Goal: Book appointment/travel/reservation

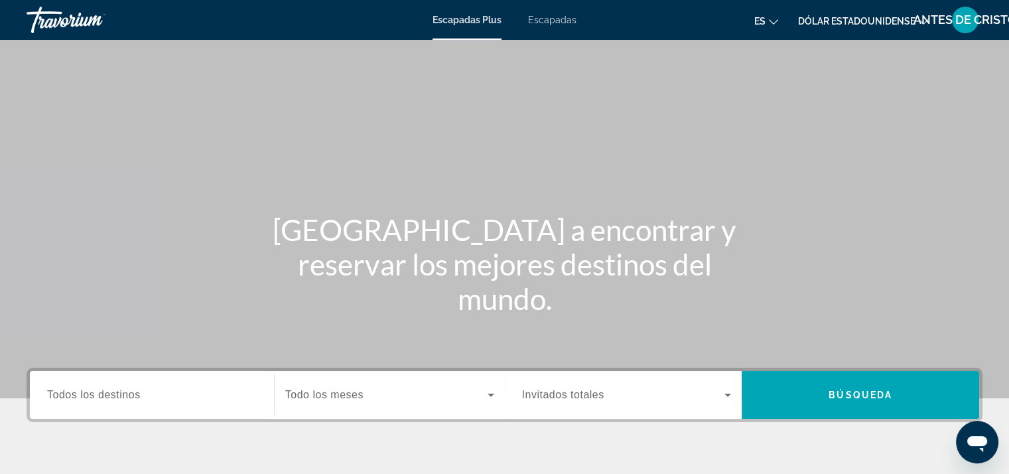
click at [538, 17] on font "Escapadas" at bounding box center [552, 20] width 48 height 11
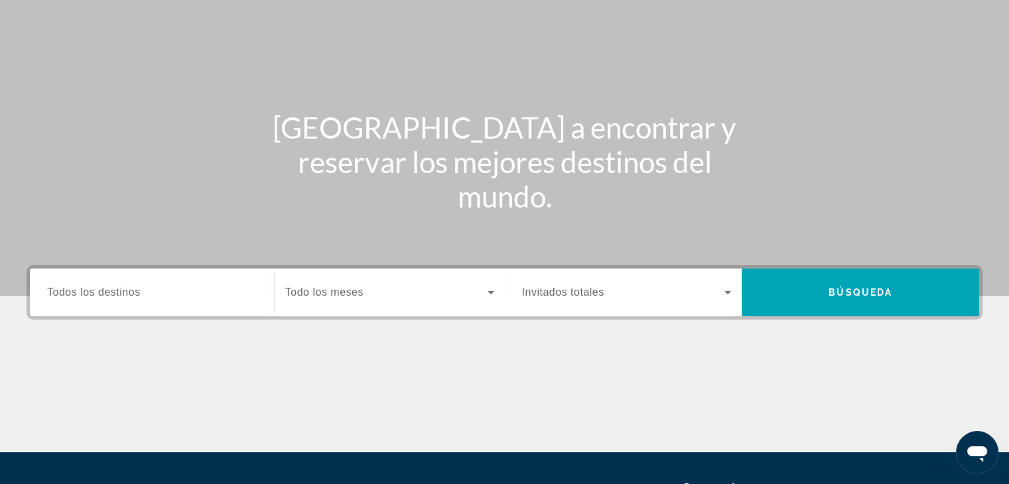
scroll to position [133, 0]
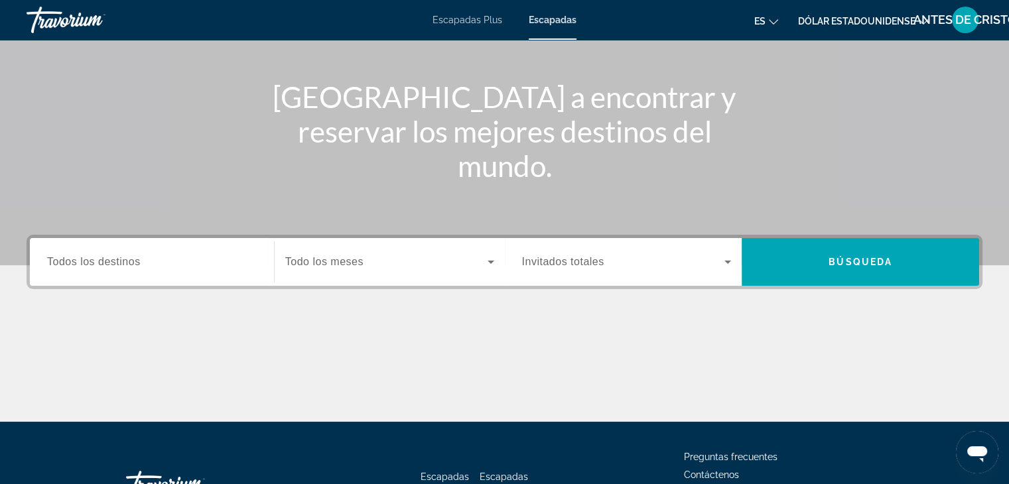
click at [82, 263] on span "Todos los destinos" at bounding box center [94, 261] width 94 height 11
click at [82, 263] on input "Destination Todos los destinos" at bounding box center [152, 263] width 210 height 16
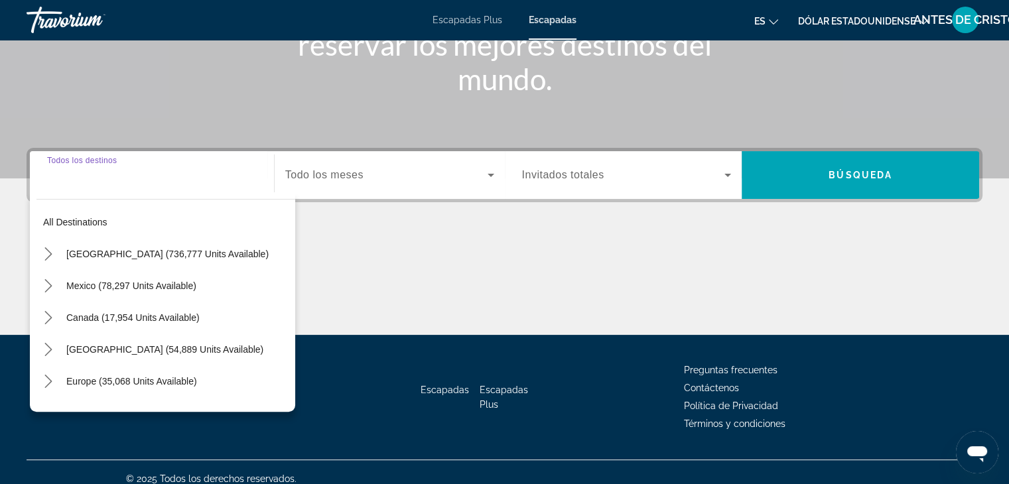
scroll to position [233, 0]
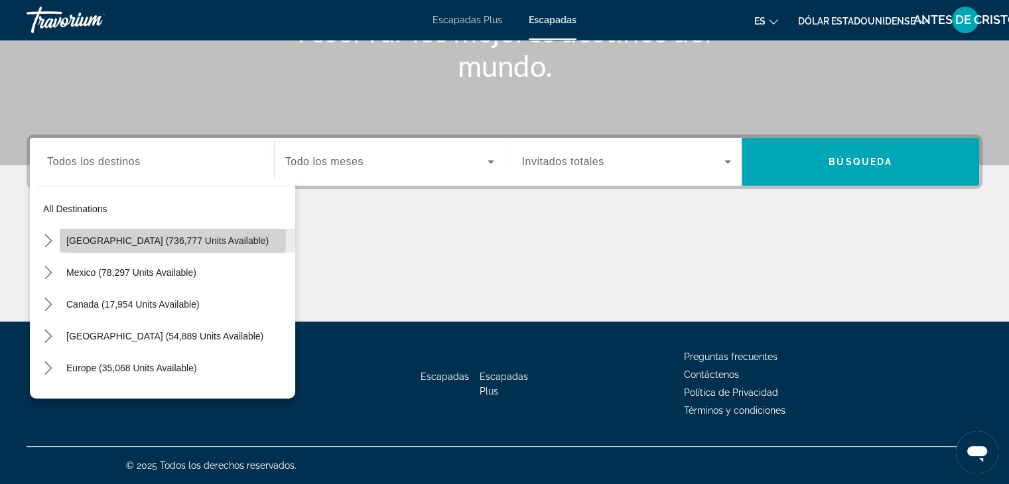
click at [93, 239] on span "[GEOGRAPHIC_DATA] (736,777 units available)" at bounding box center [167, 241] width 202 height 11
type input "**********"
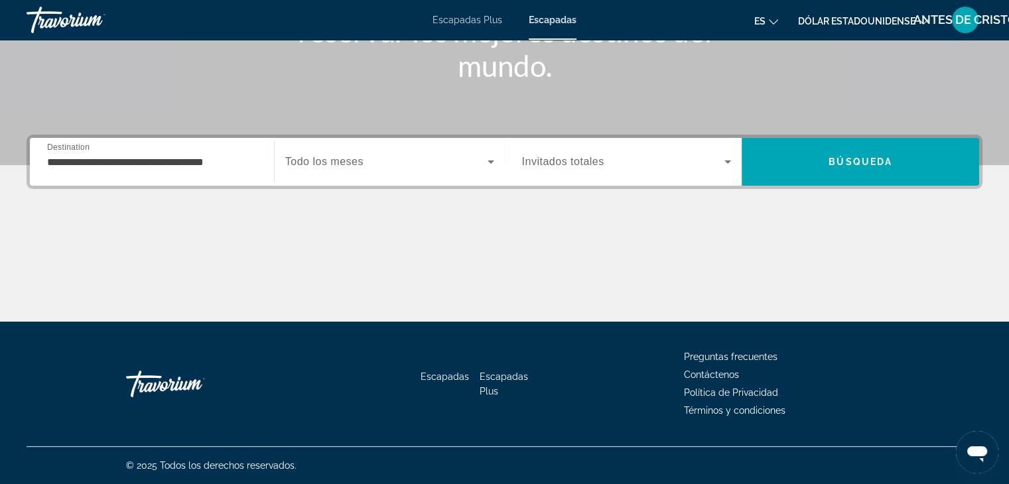
click at [330, 160] on span "Todo los meses" at bounding box center [324, 161] width 78 height 11
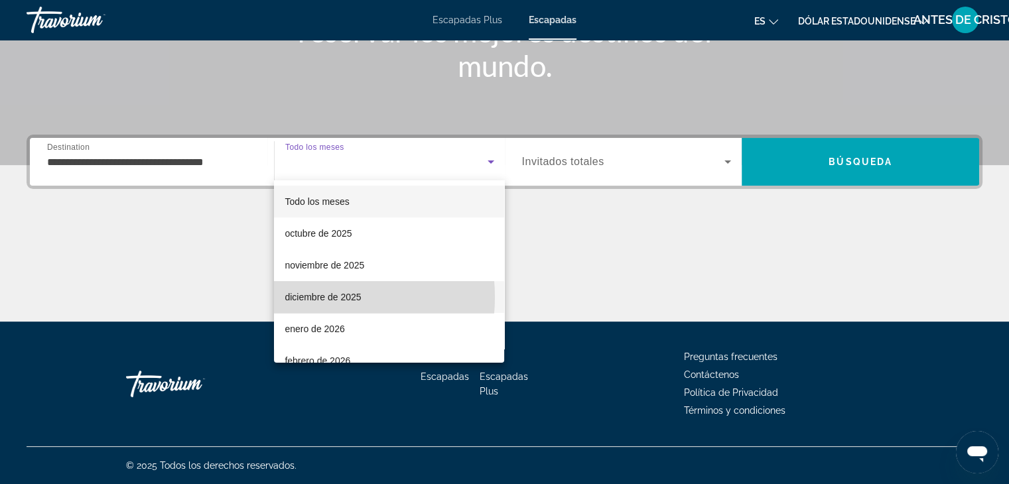
click at [308, 297] on font "diciembre de 2025" at bounding box center [323, 297] width 76 height 11
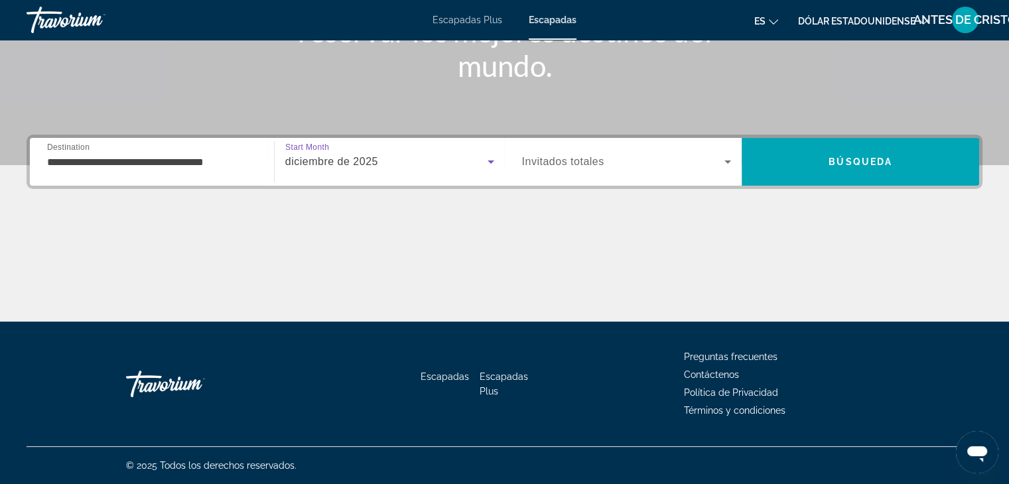
click at [588, 163] on span "Invitados totales" at bounding box center [563, 161] width 82 height 11
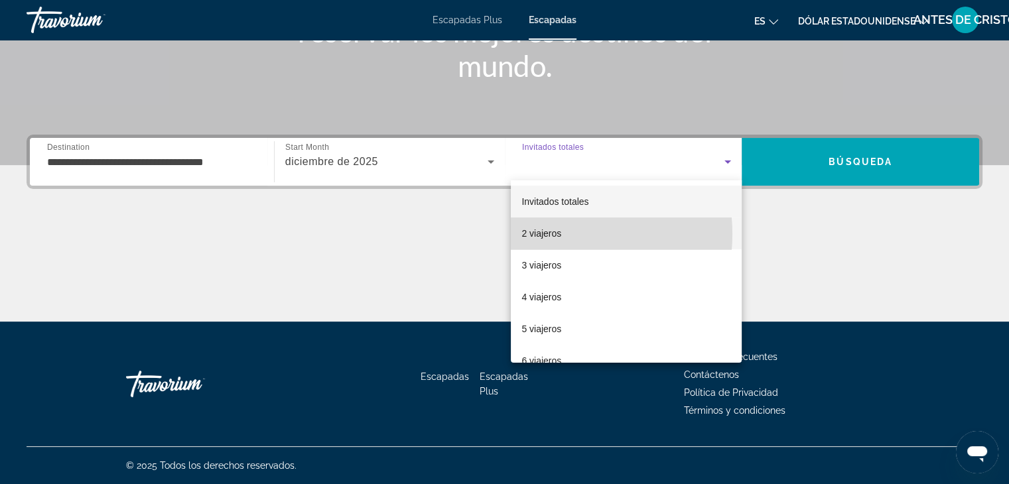
click at [547, 234] on font "2 viajeros" at bounding box center [541, 233] width 40 height 11
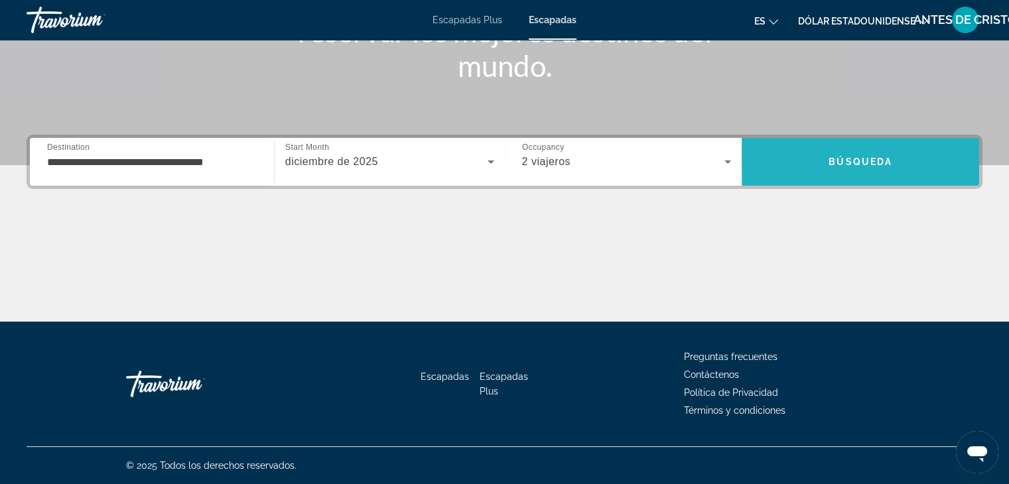
click at [817, 165] on span "Search" at bounding box center [860, 162] width 237 height 32
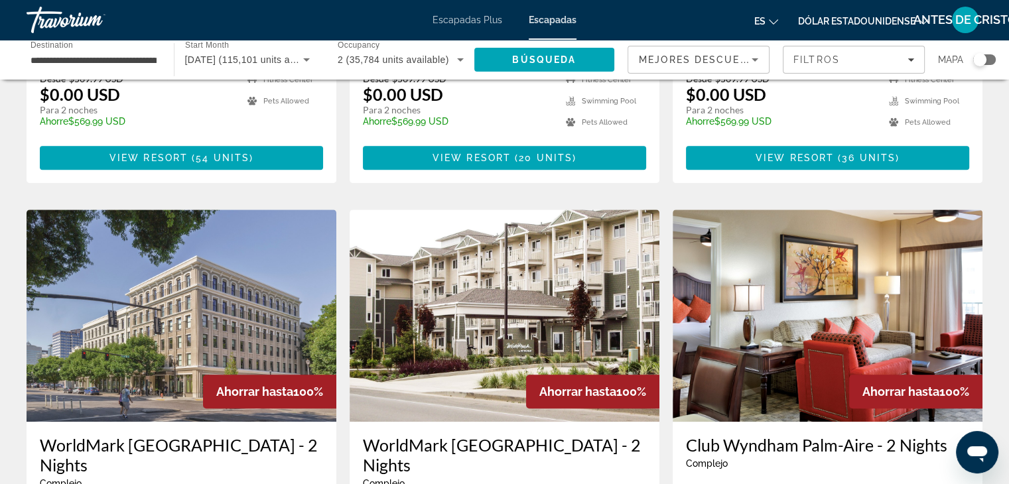
scroll to position [929, 0]
